Goal: Navigation & Orientation: Find specific page/section

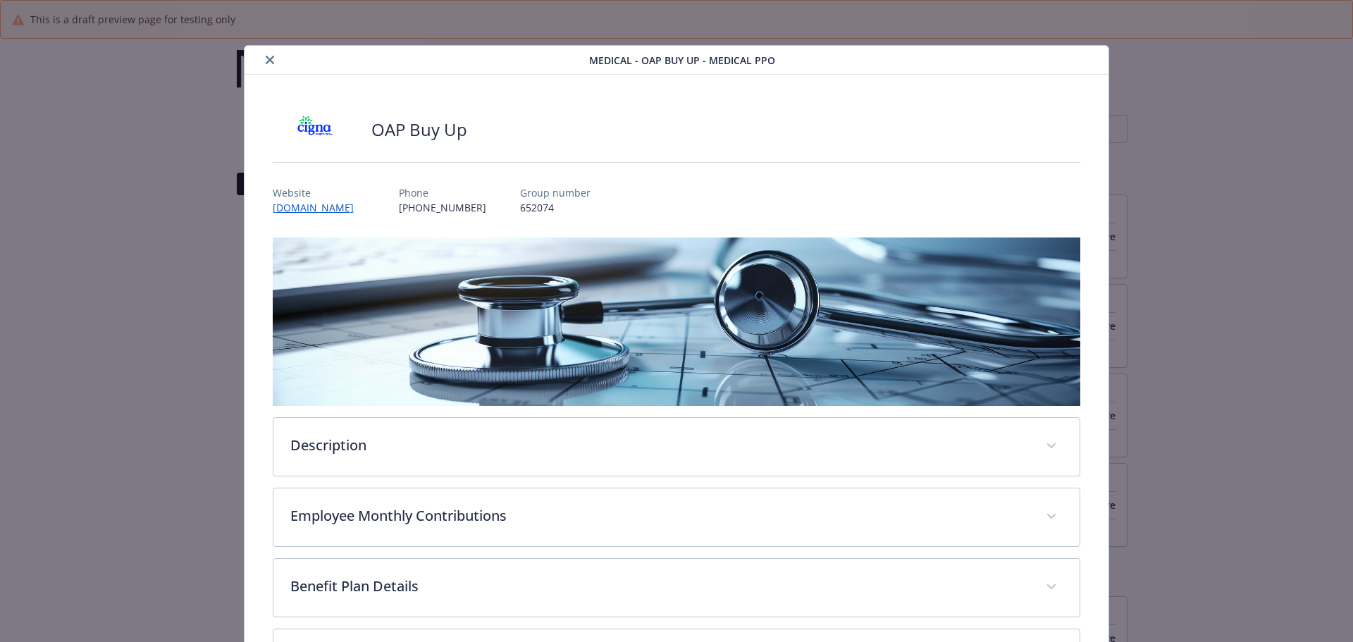
scroll to position [113, 0]
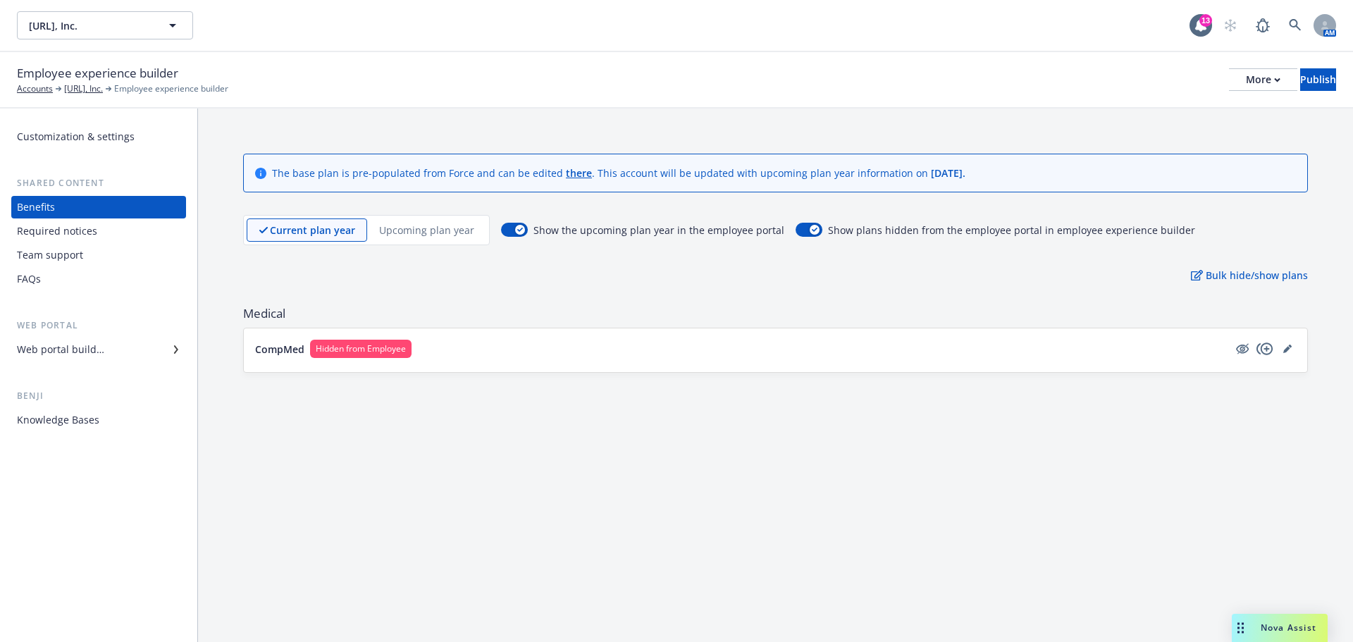
click at [541, 83] on div "Employee experience builder Accounts Viz.ai, Inc. Employee experience builder M…" at bounding box center [676, 79] width 1319 height 31
click at [467, 35] on div "Viz.ai, Inc. Viz.ai, Inc." at bounding box center [603, 25] width 1172 height 28
